Goal: Task Accomplishment & Management: Manage account settings

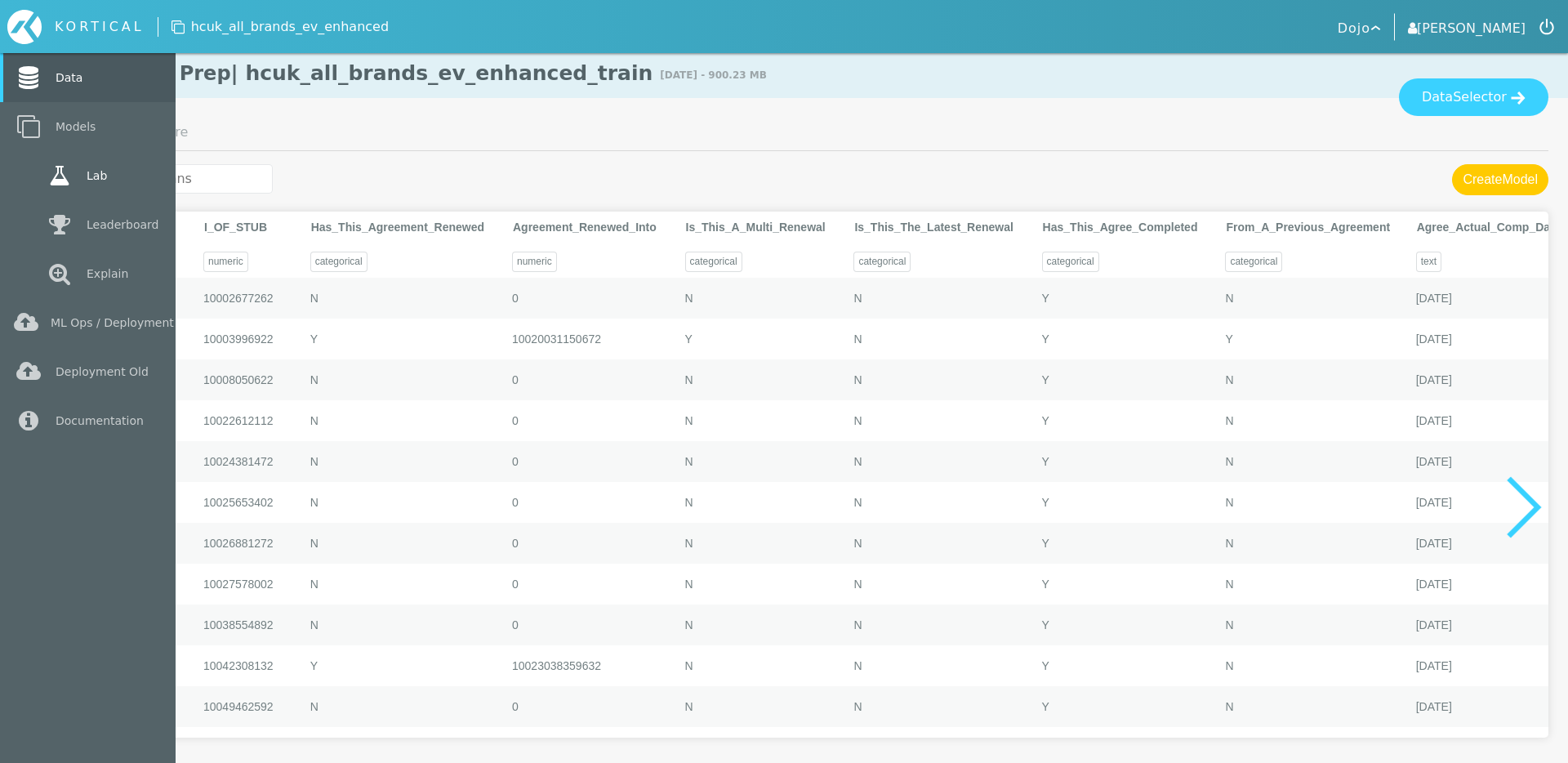
click at [73, 181] on icon at bounding box center [59, 176] width 29 height 23
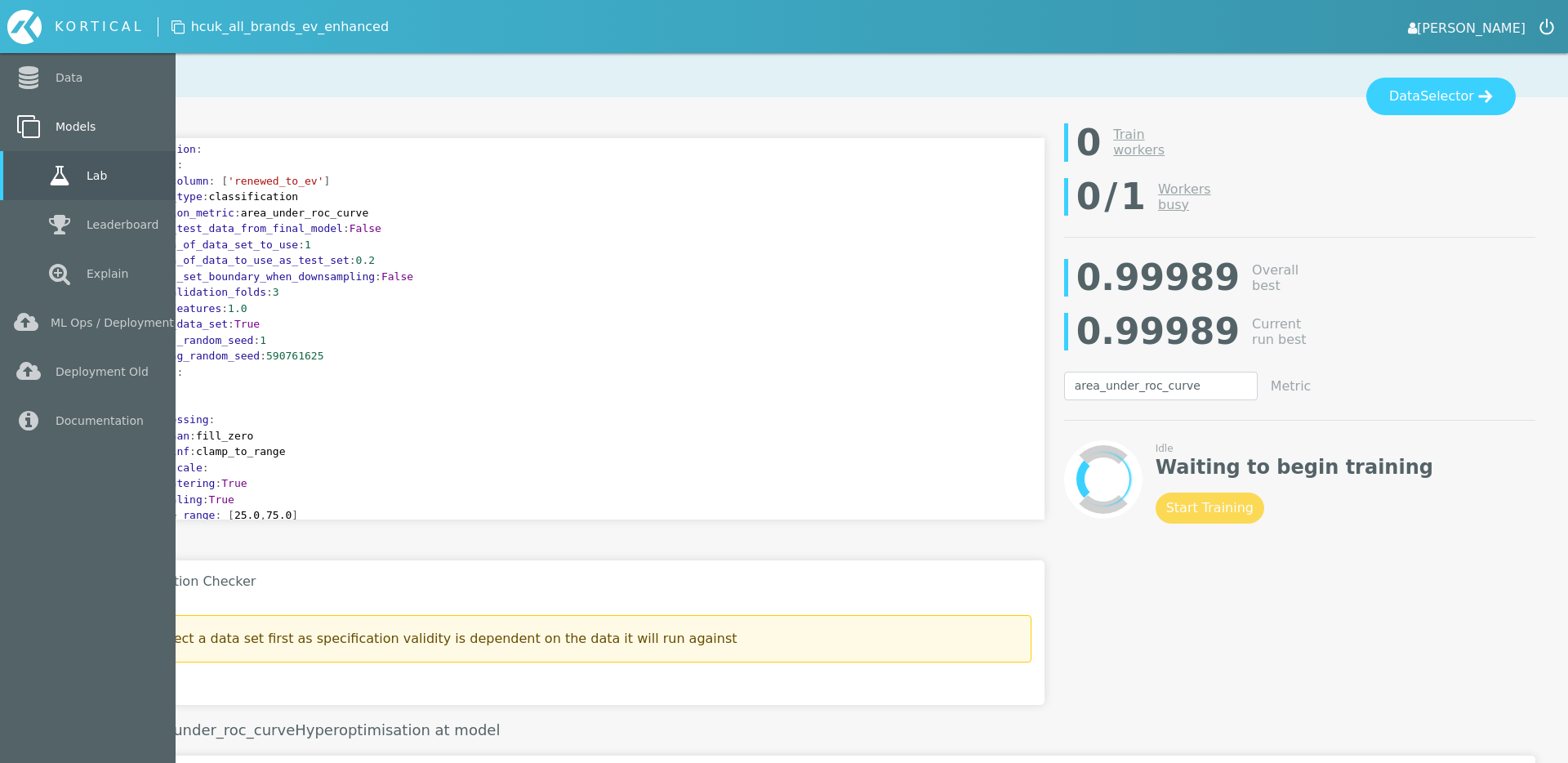
click at [40, 130] on icon at bounding box center [28, 127] width 29 height 23
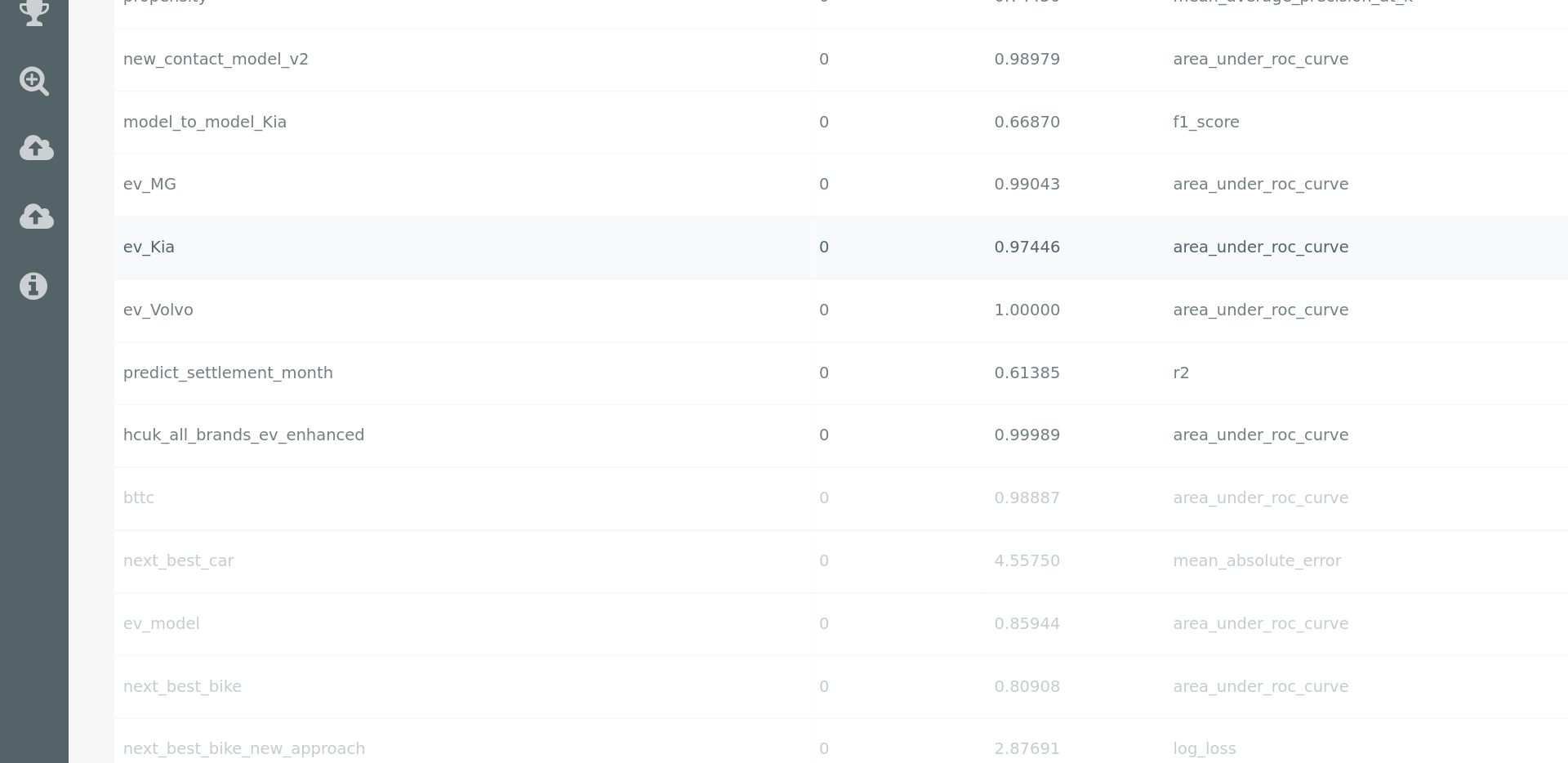
scroll to position [231, 0]
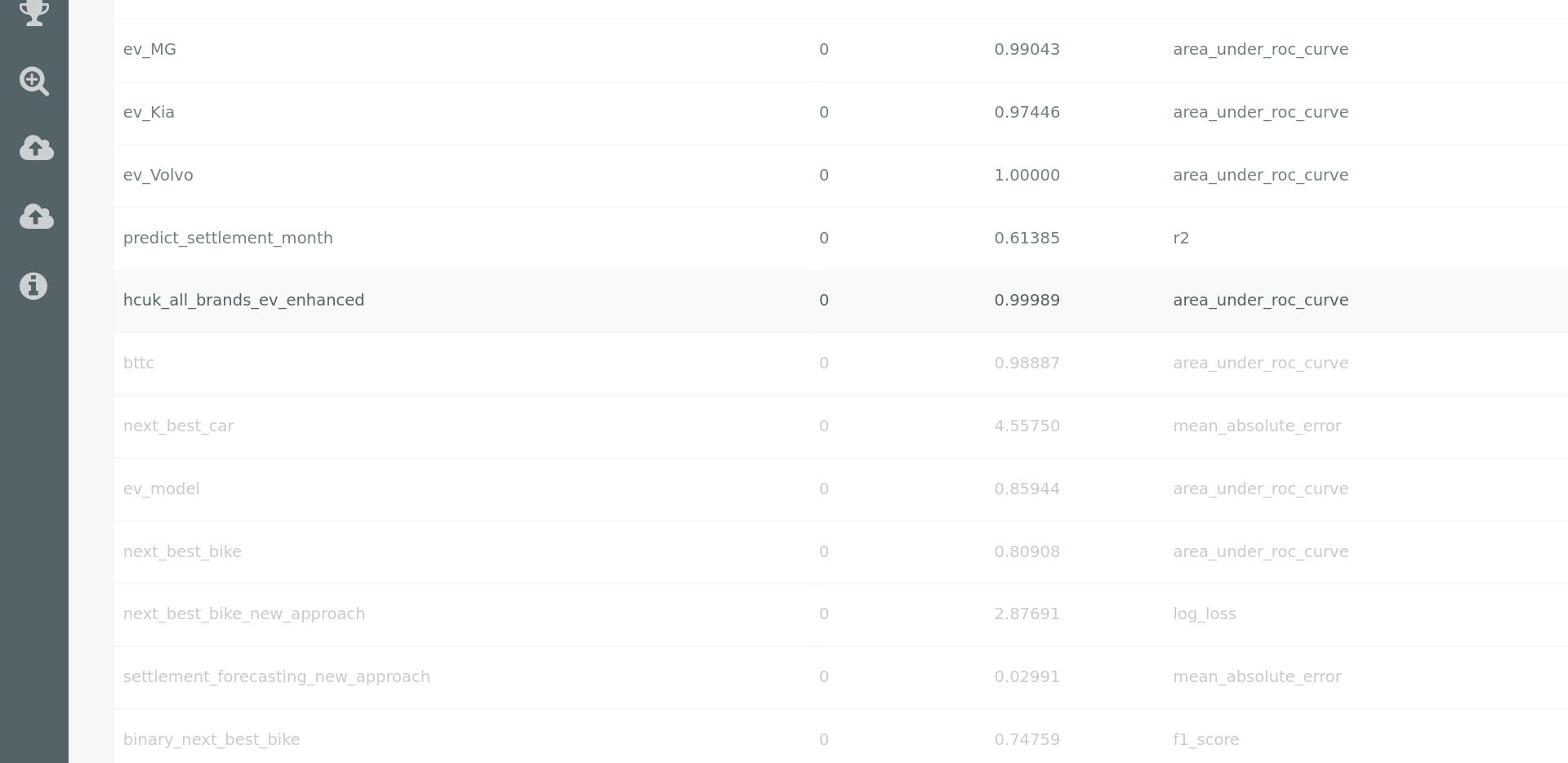
click at [164, 429] on td "hcuk_all_brands_ev_enhanced" at bounding box center [331, 431] width 499 height 45
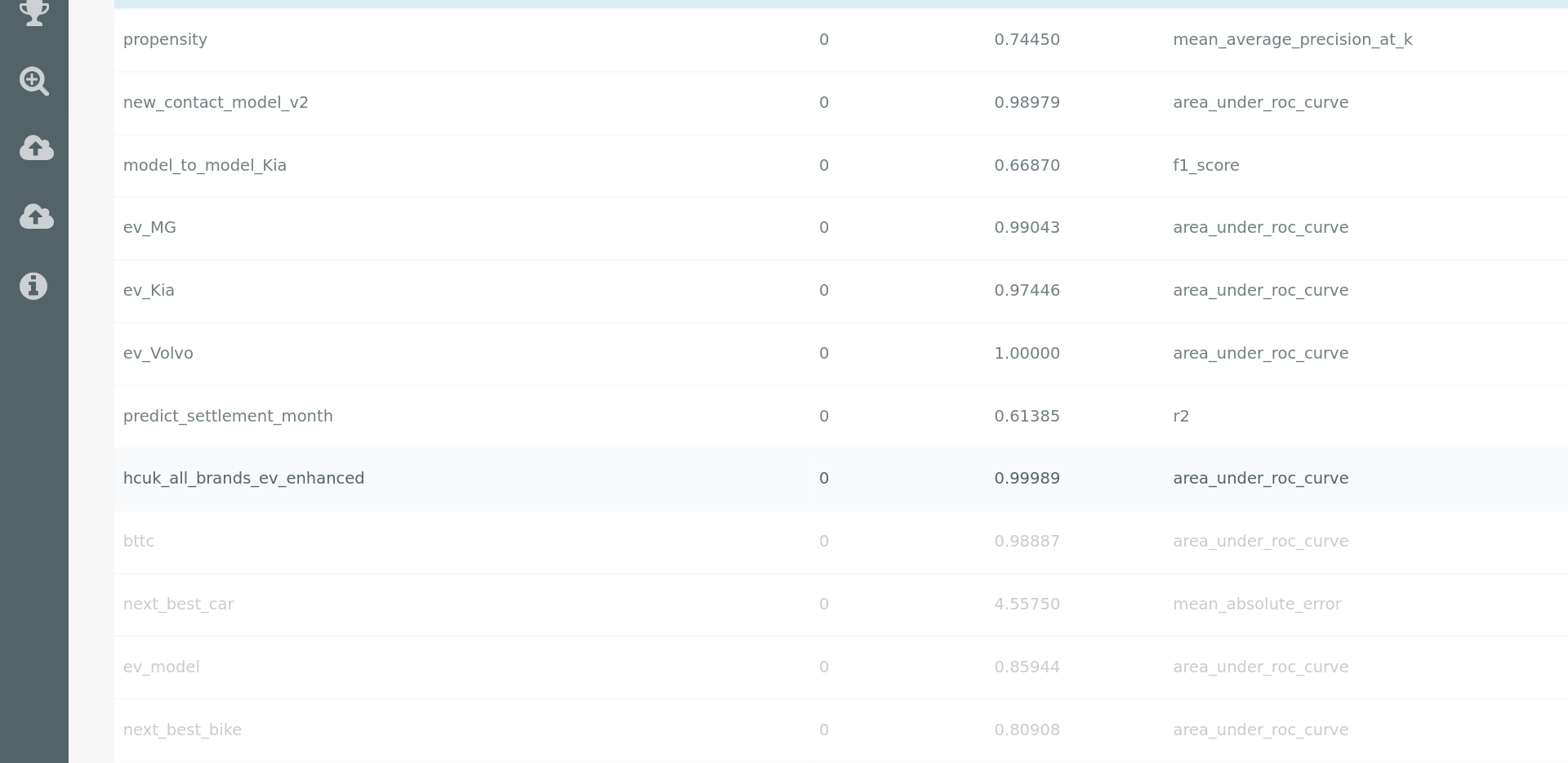
select select "area_under_roc_curve"
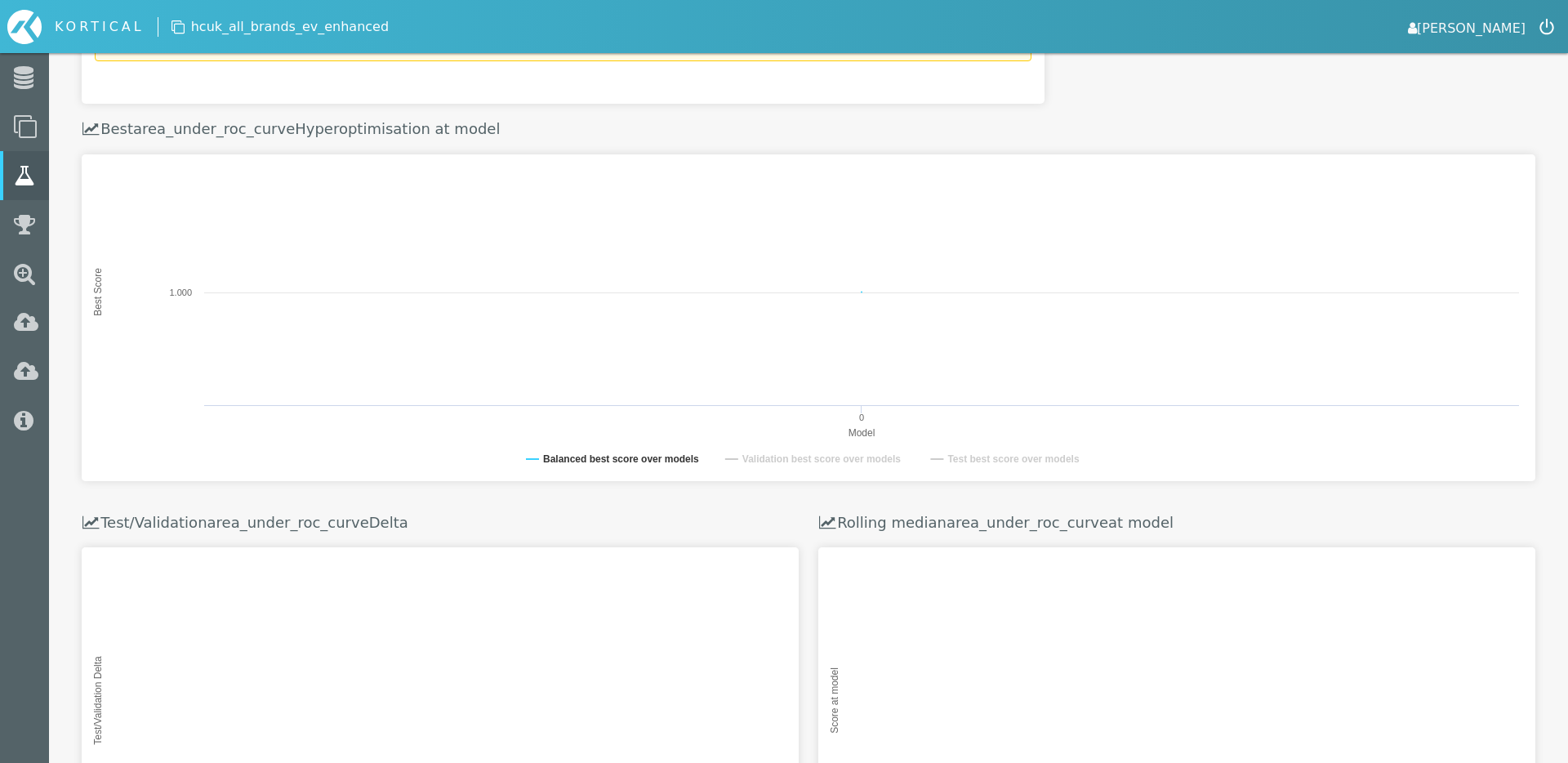
scroll to position [429, 0]
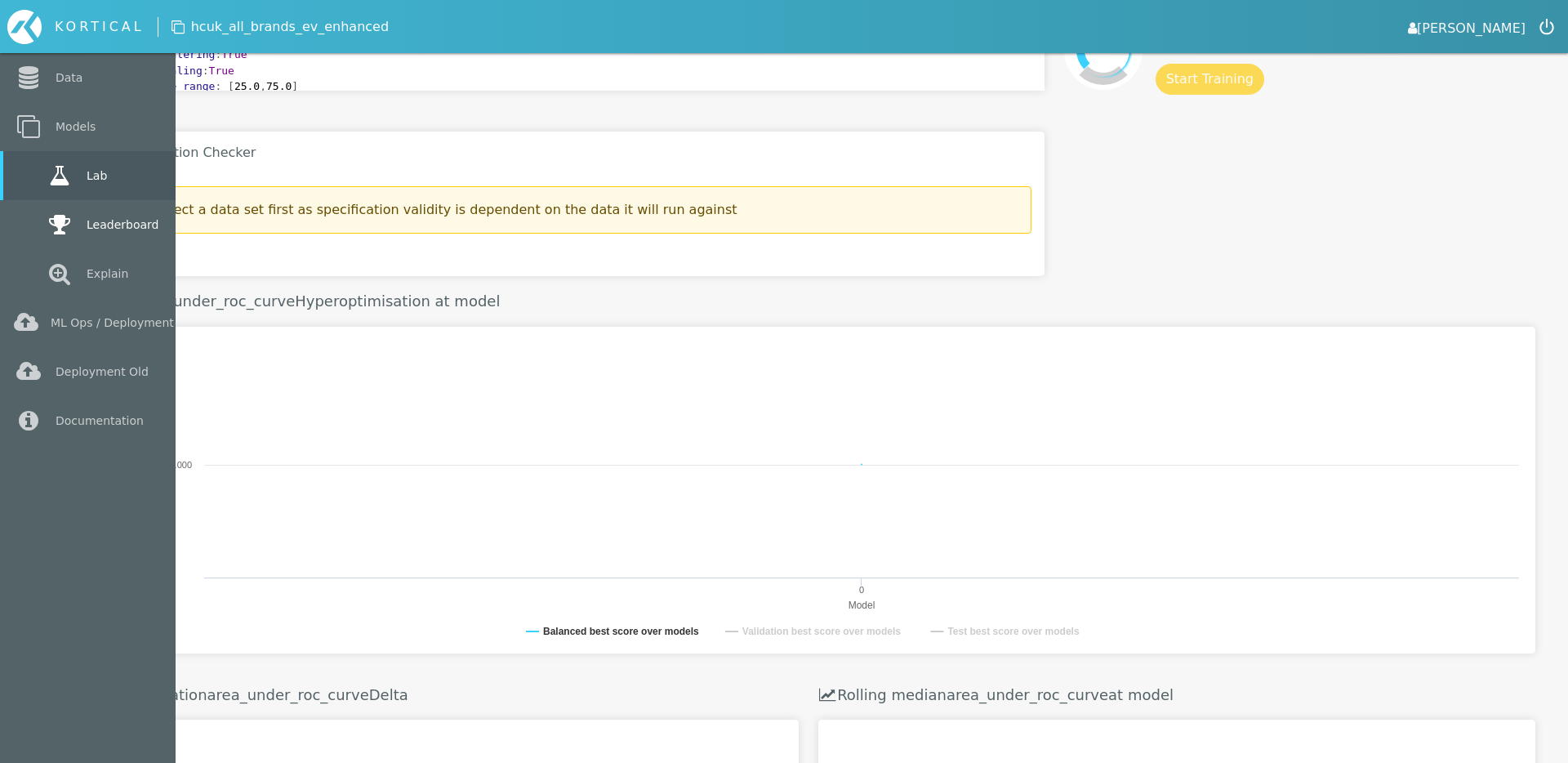
click at [36, 228] on link "Leaderboard" at bounding box center [88, 224] width 176 height 49
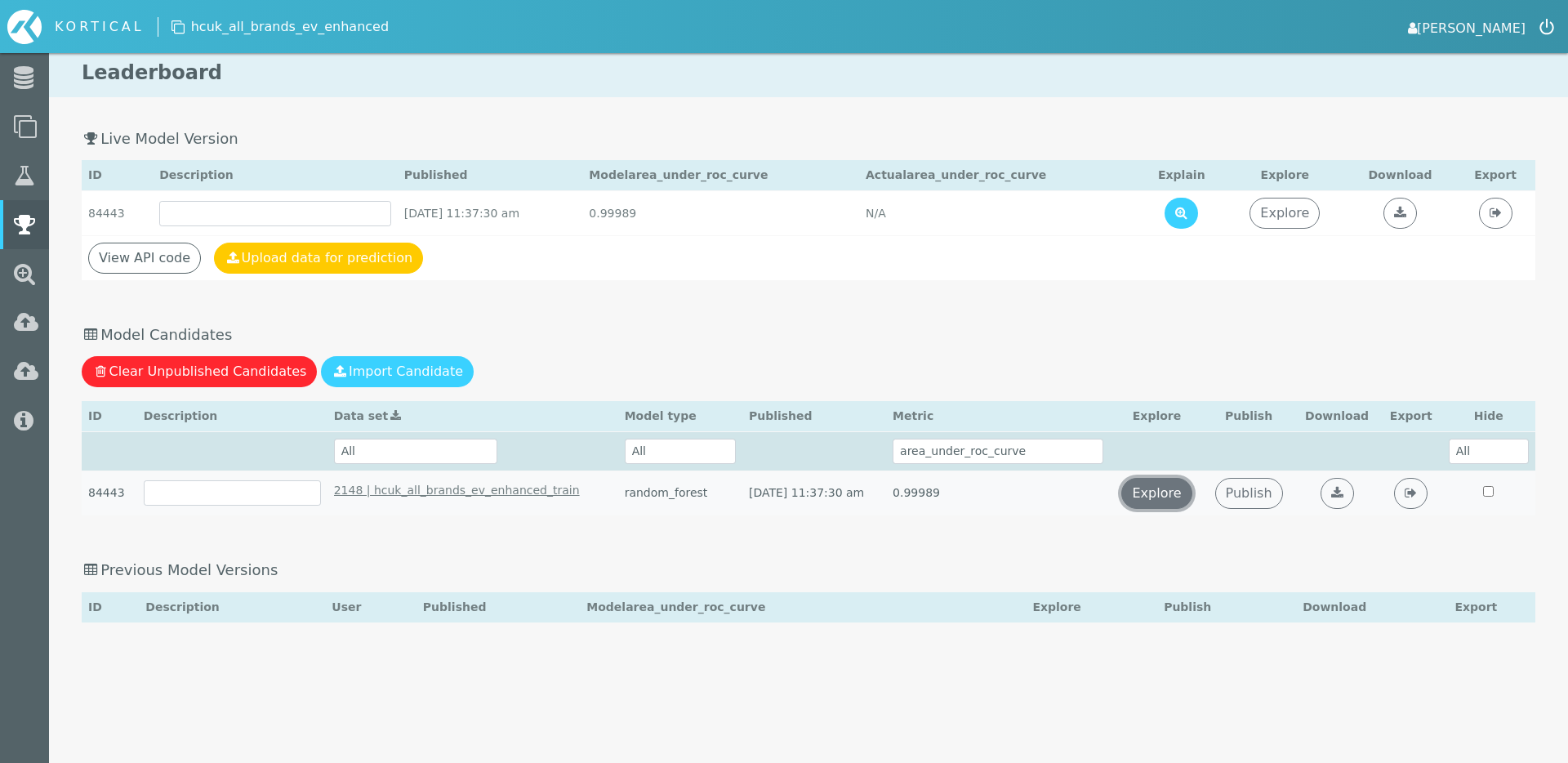
click at [1177, 496] on link "Explore" at bounding box center [1156, 493] width 70 height 31
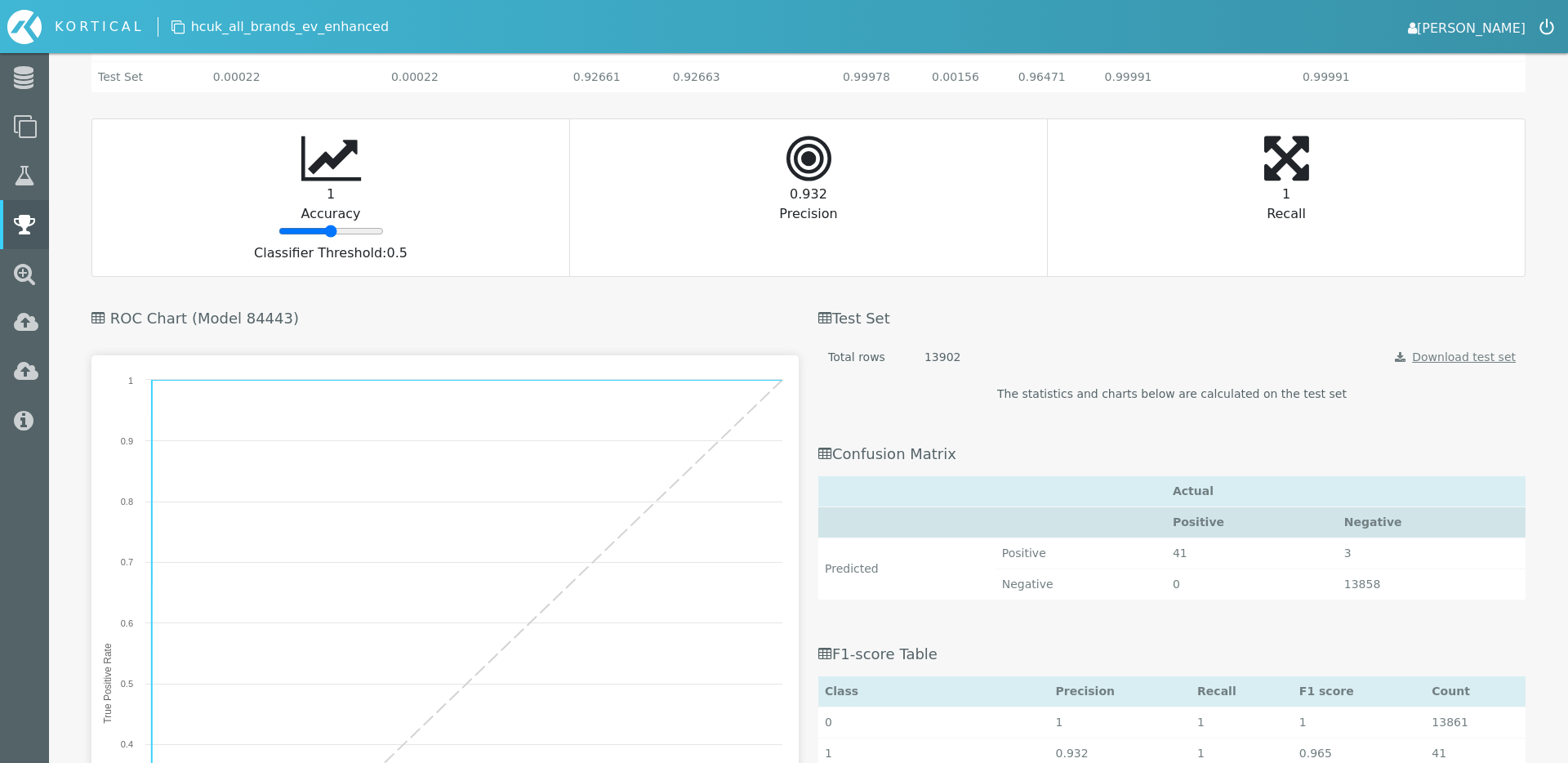
scroll to position [825, 0]
click at [326, 229] on input "range" at bounding box center [331, 233] width 106 height 13
type input "46"
click at [326, 231] on input "range" at bounding box center [331, 233] width 106 height 13
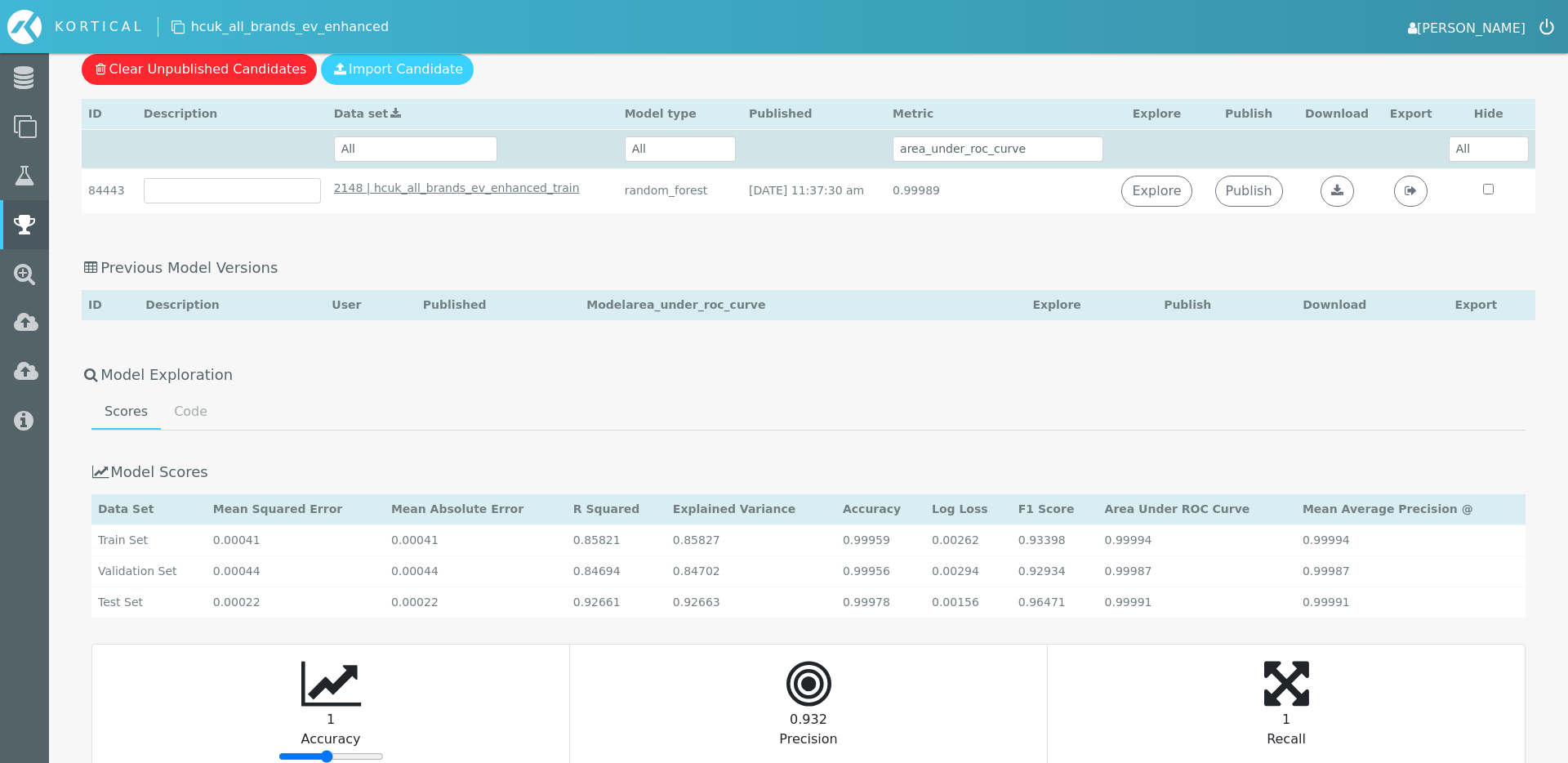
scroll to position [0, 0]
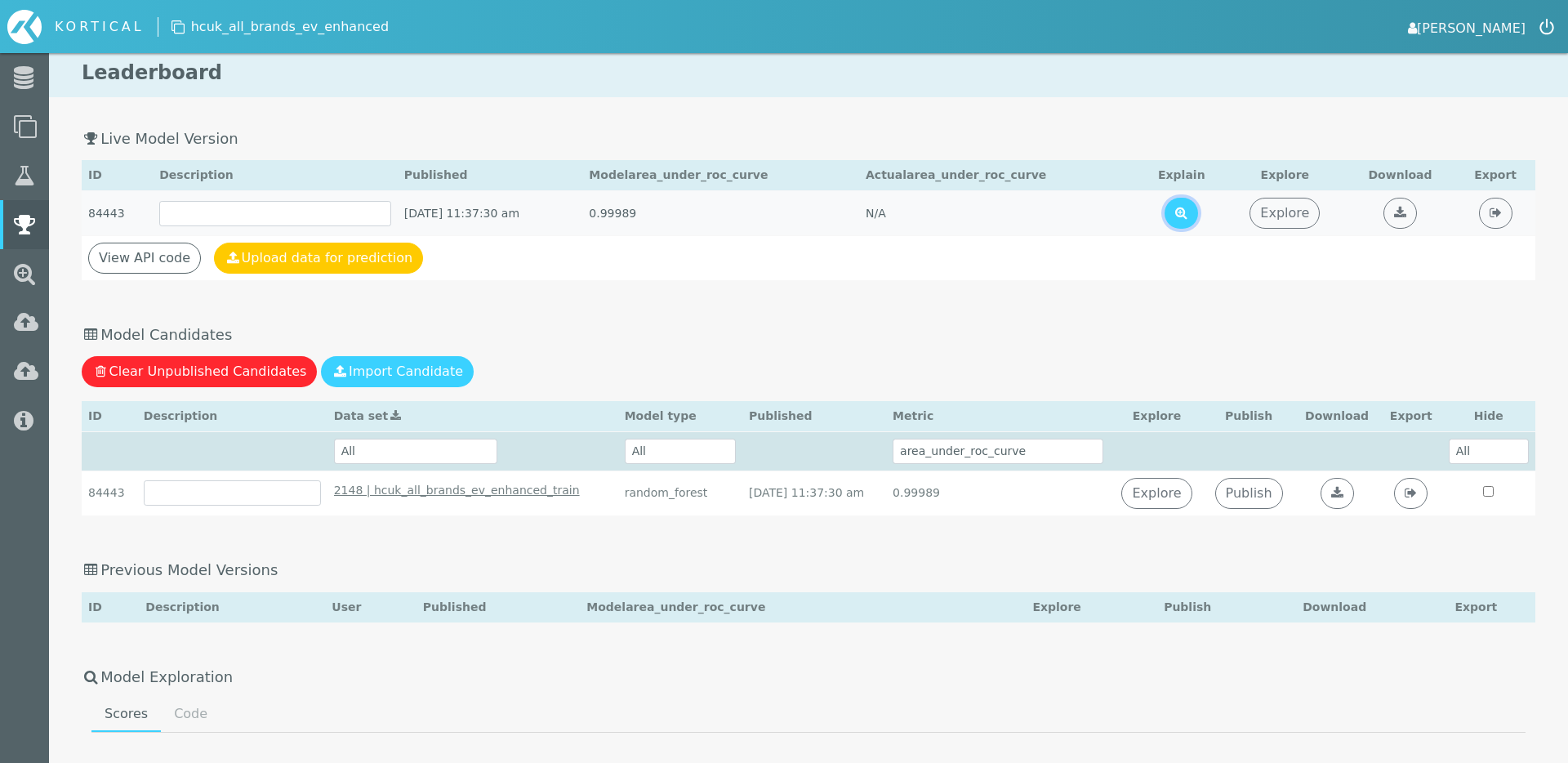
click at [1188, 214] on icon at bounding box center [1181, 212] width 12 height 13
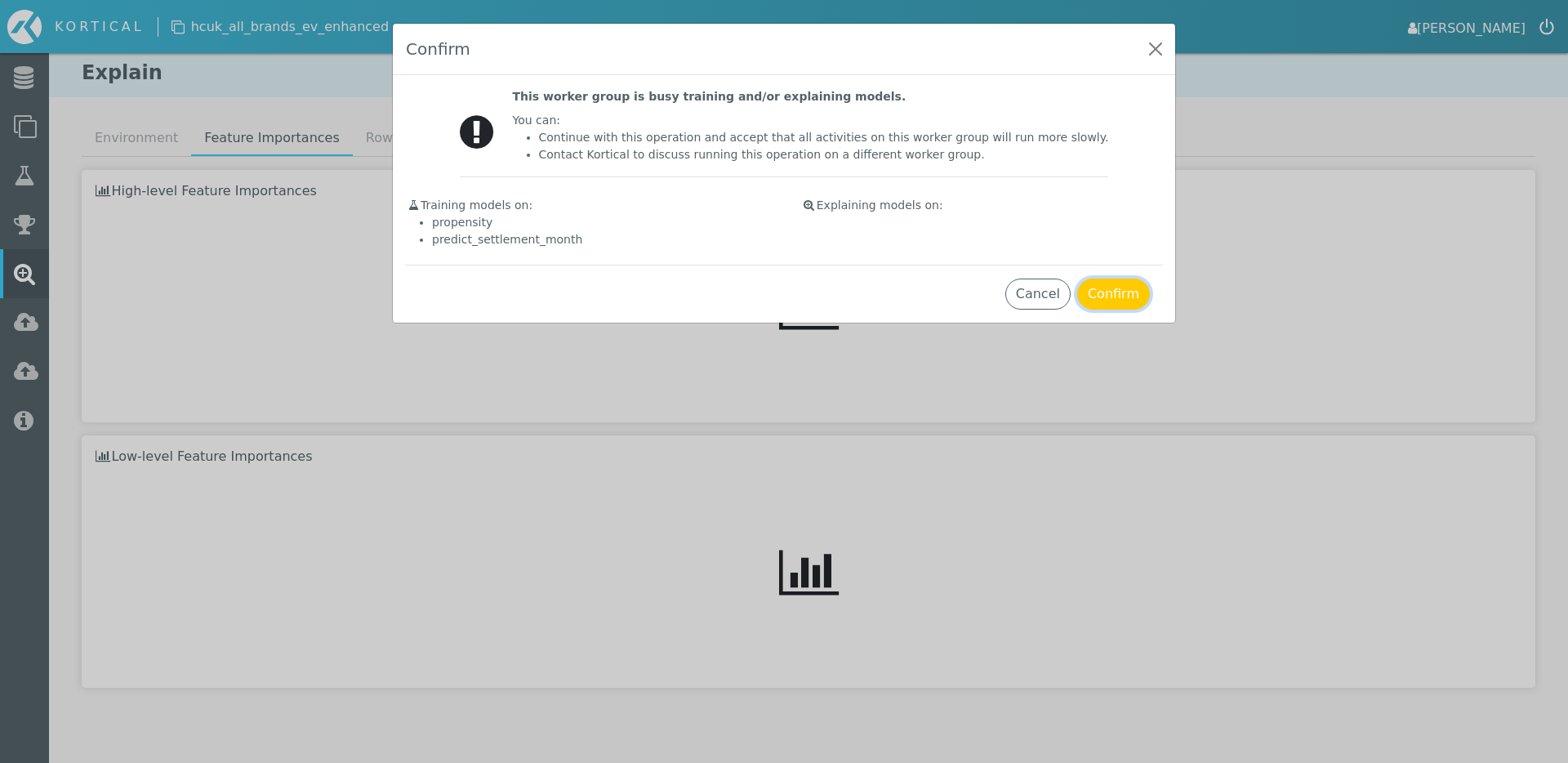
click at [1102, 293] on button "Confirm" at bounding box center [1114, 294] width 73 height 31
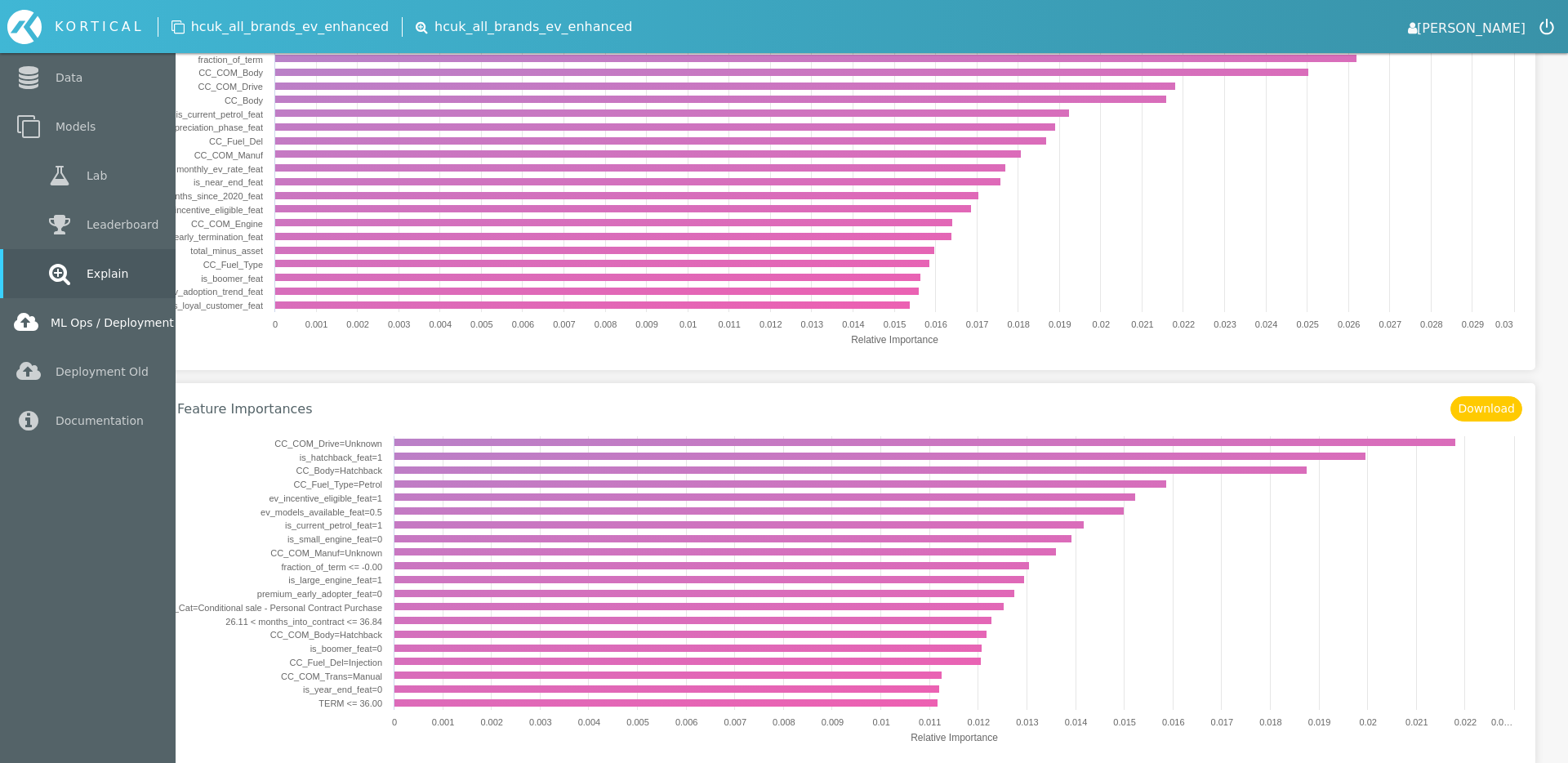
scroll to position [289, 0]
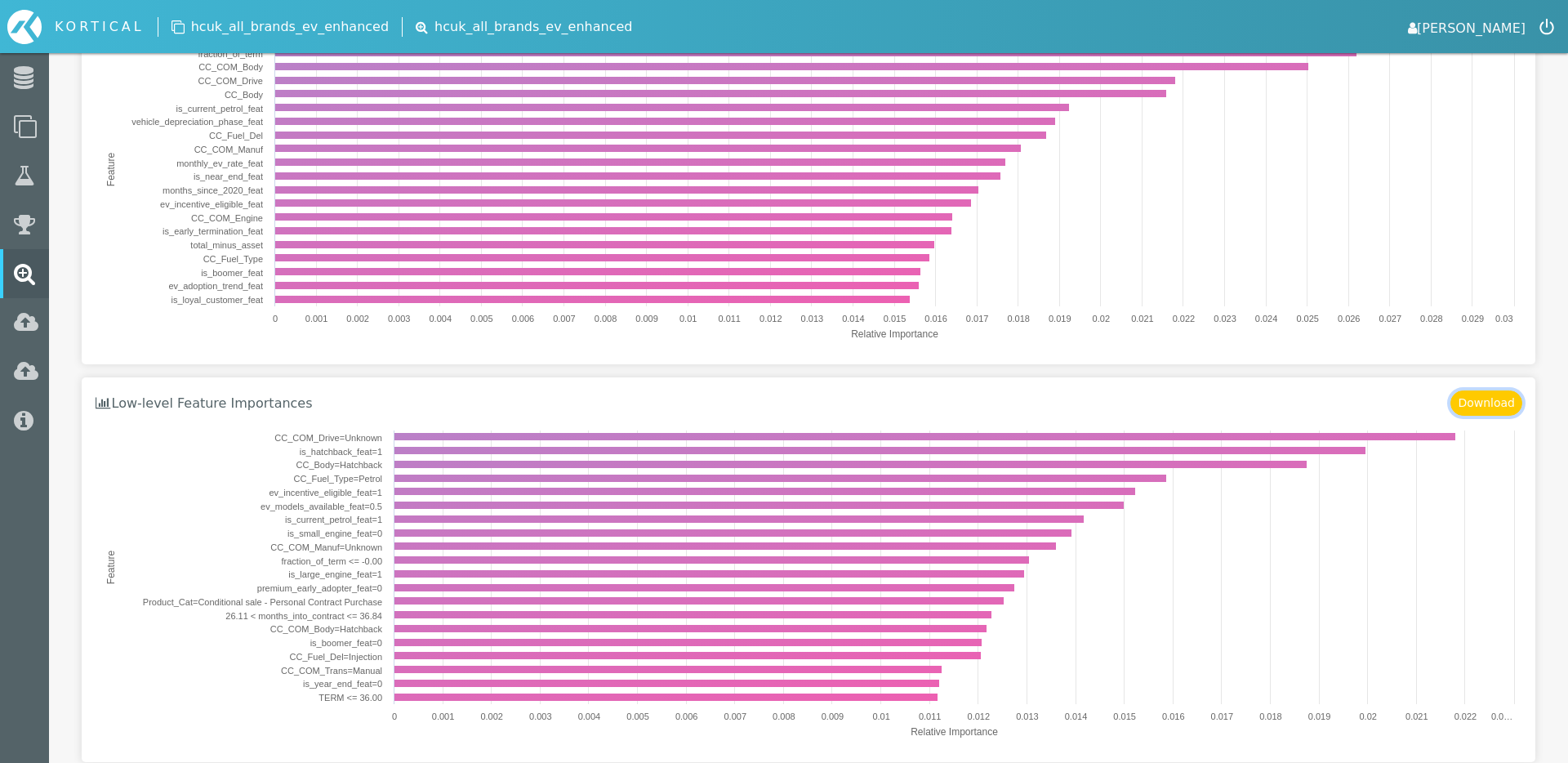
click at [1474, 403] on button "Download" at bounding box center [1486, 403] width 72 height 26
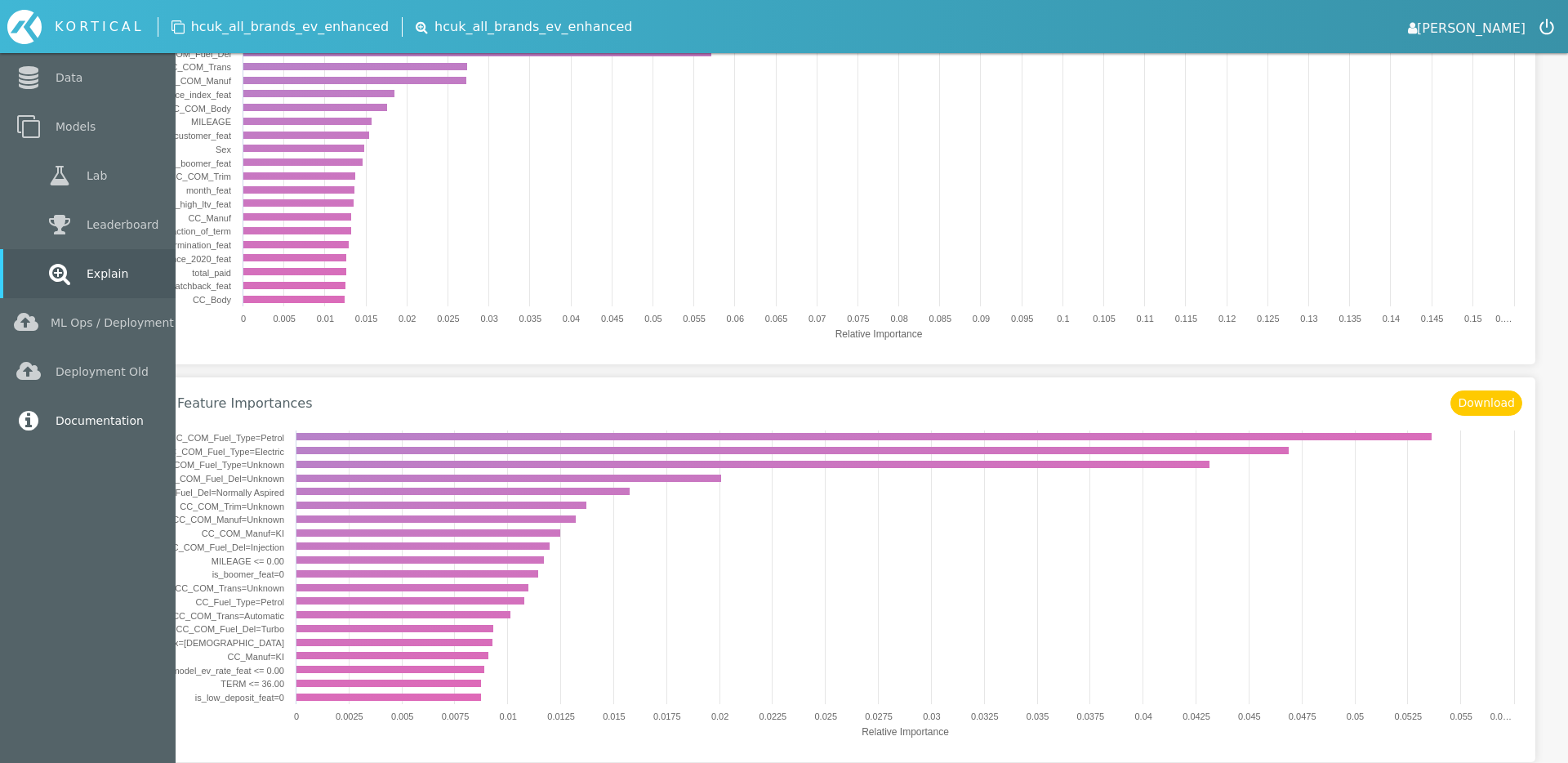
scroll to position [0, 0]
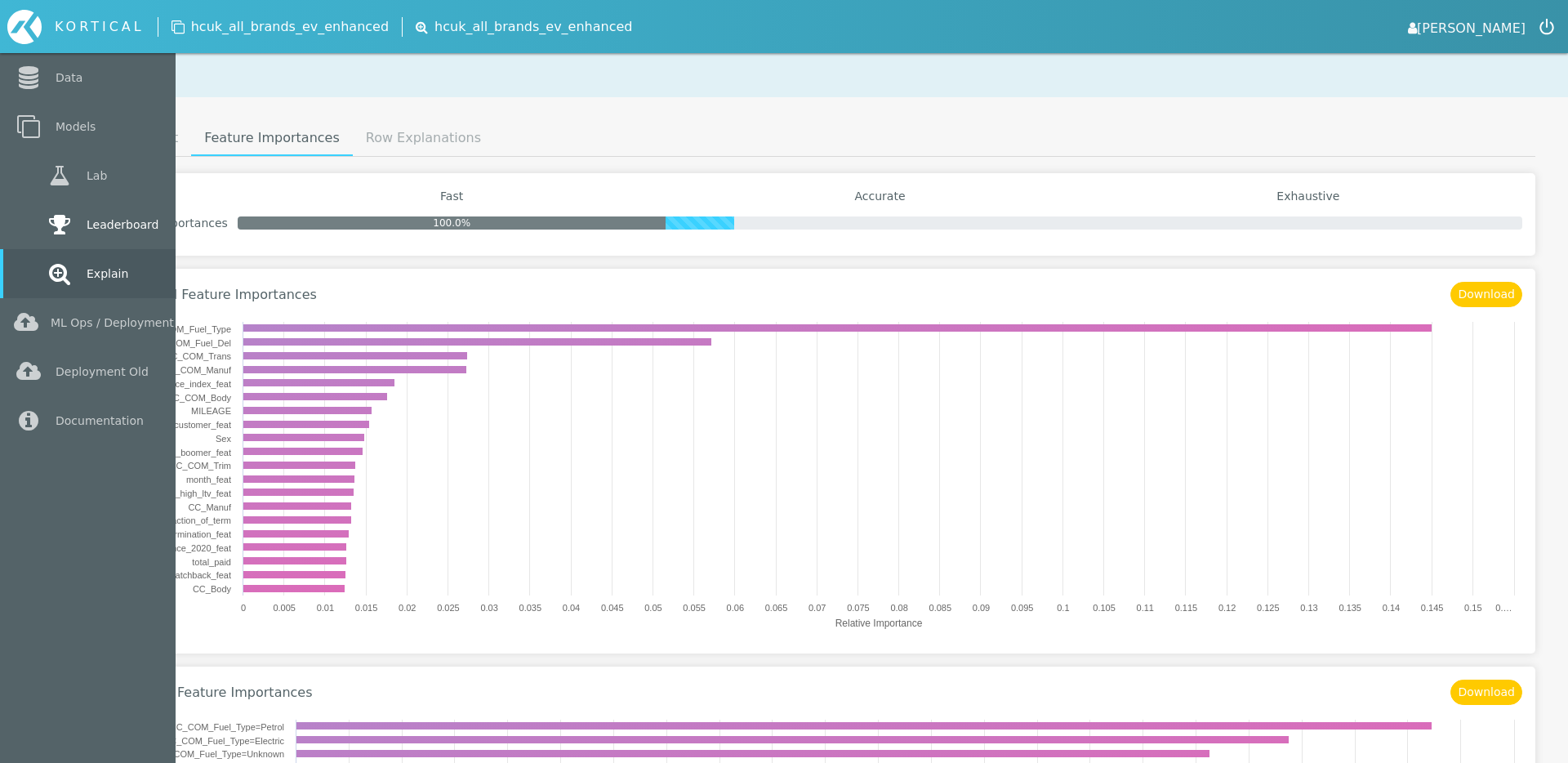
click at [45, 226] on icon at bounding box center [59, 224] width 29 height 23
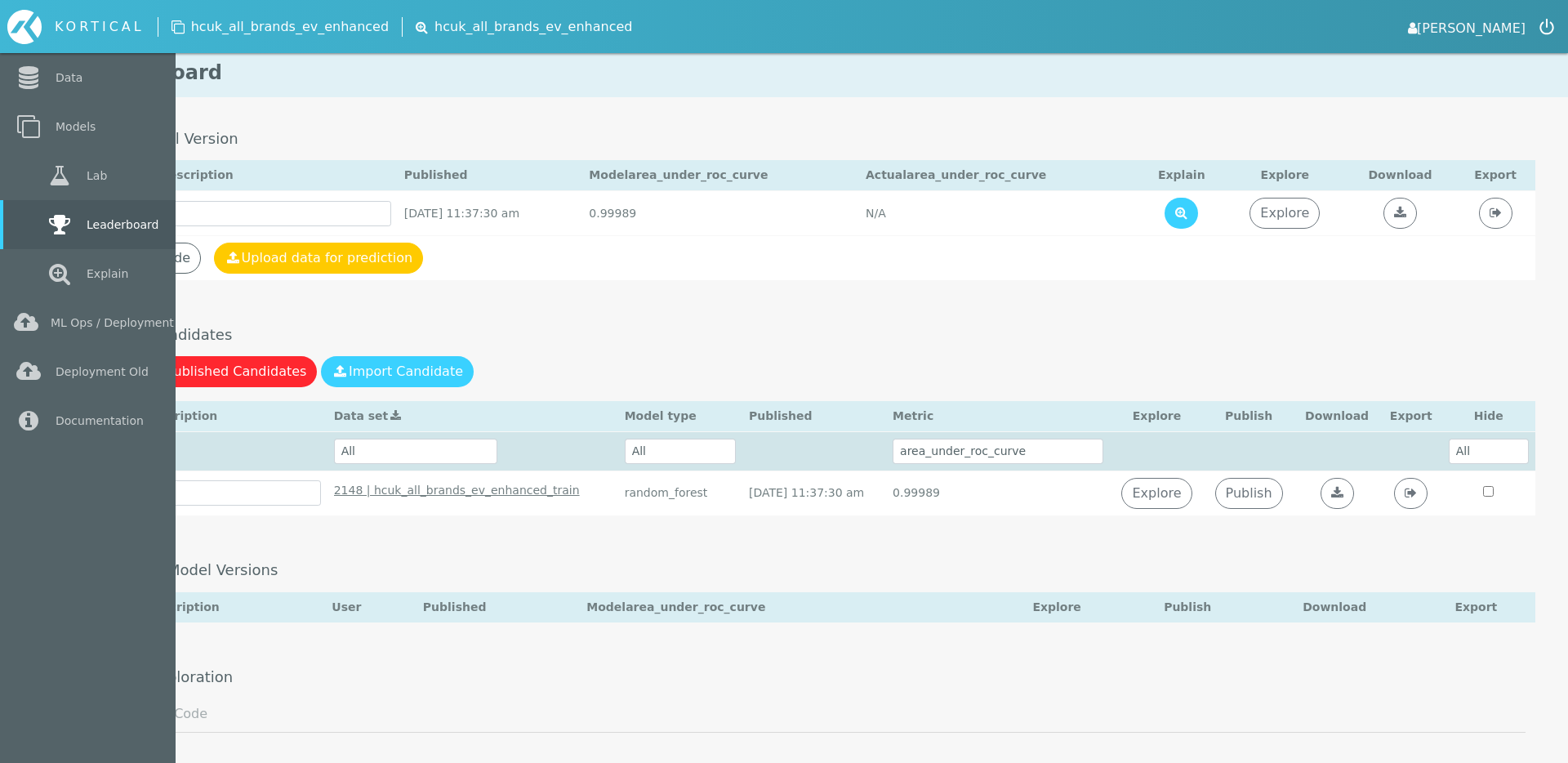
click at [30, 226] on link "Leaderboard" at bounding box center [88, 224] width 176 height 49
click at [35, 130] on icon at bounding box center [28, 127] width 29 height 23
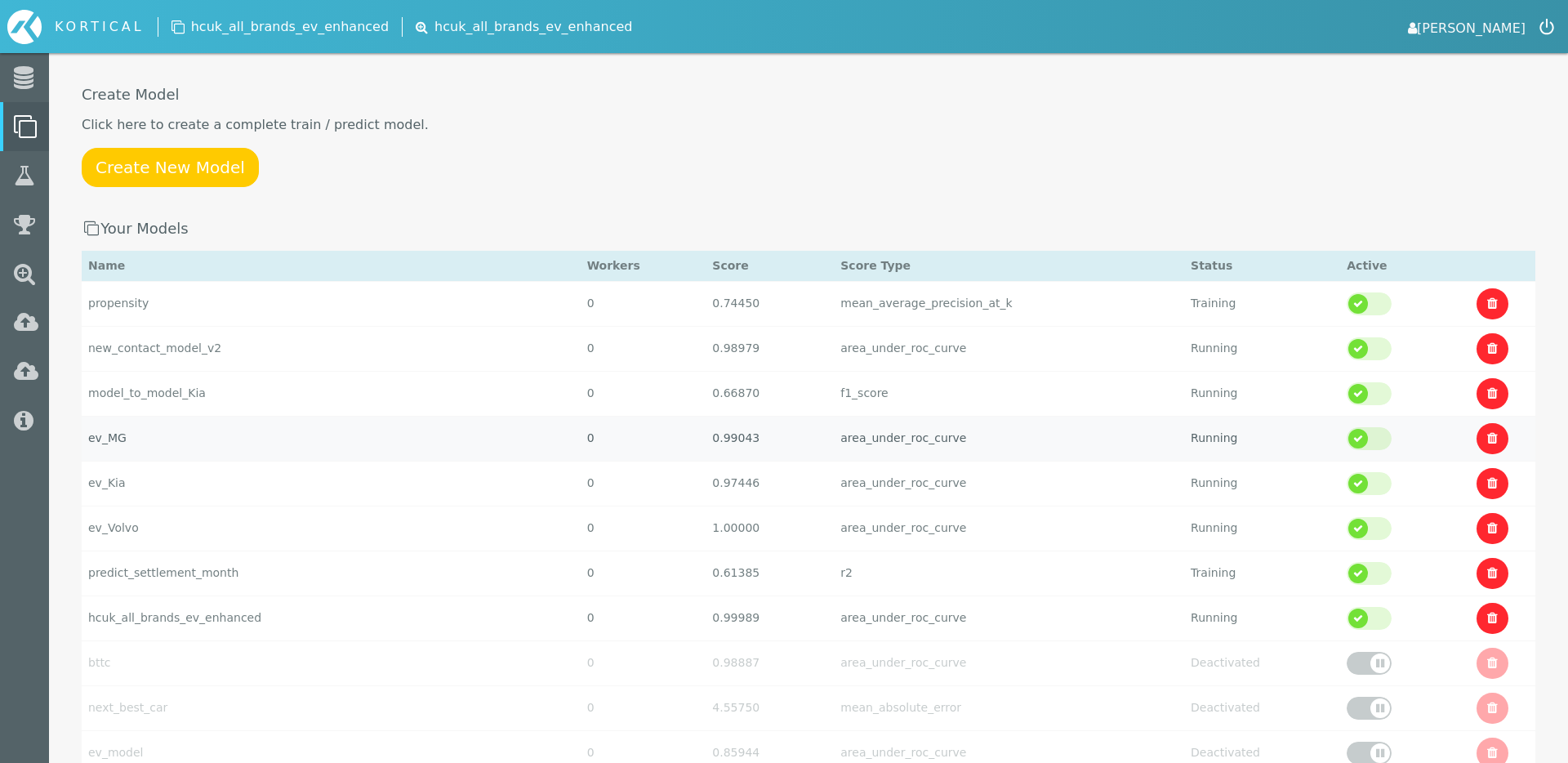
scroll to position [46, 0]
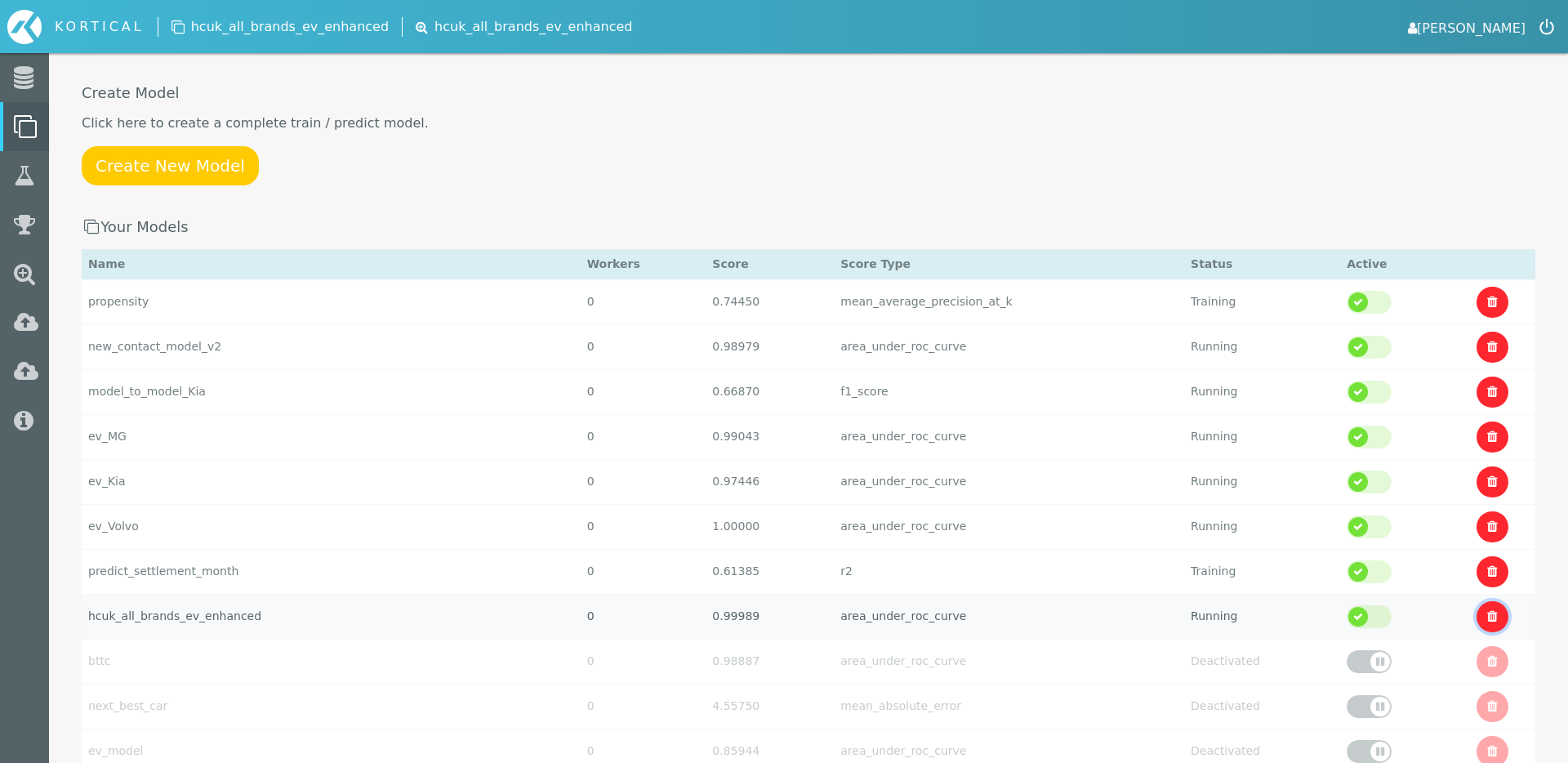
click at [1477, 613] on link at bounding box center [1493, 617] width 32 height 31
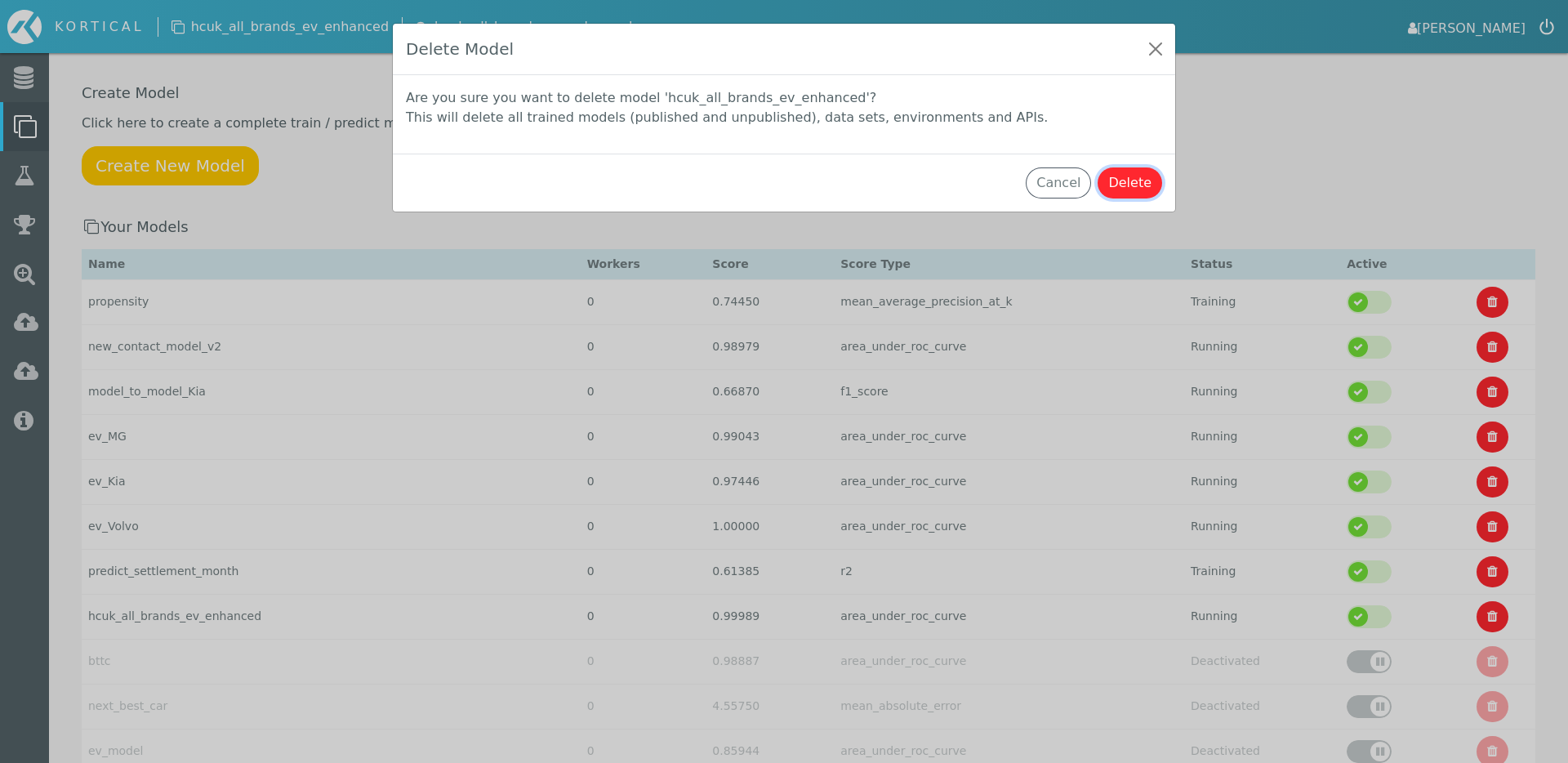
click at [1127, 185] on button "Delete" at bounding box center [1130, 183] width 65 height 31
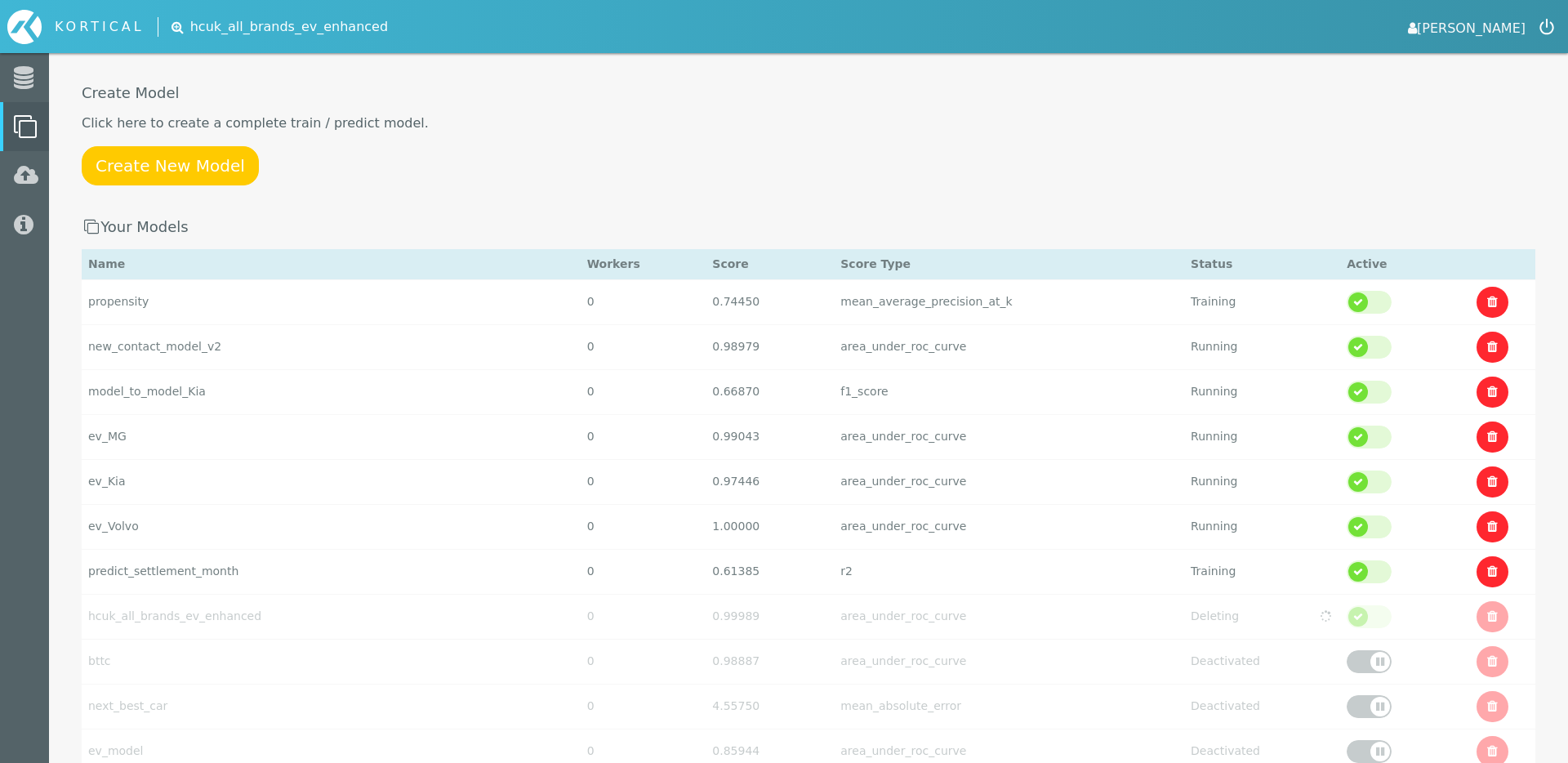
scroll to position [0, 0]
